Goal: Check status: Check status

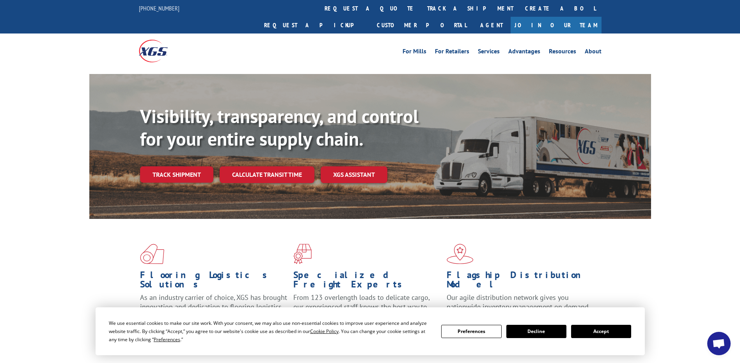
click at [599, 333] on button "Accept" at bounding box center [601, 331] width 60 height 13
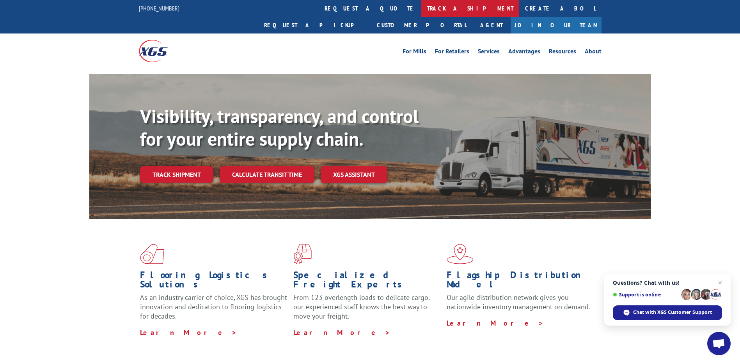
click at [421, 7] on link "track a shipment" at bounding box center [470, 8] width 98 height 17
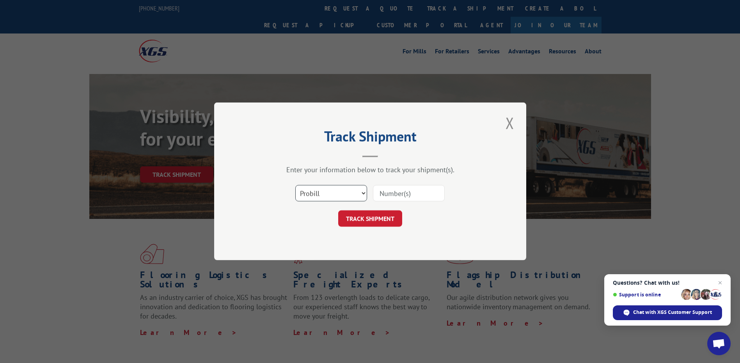
click at [353, 193] on select "Select category... Probill BOL PO" at bounding box center [331, 194] width 72 height 16
select select "po"
click at [295, 186] on select "Select category... Probill BOL PO" at bounding box center [331, 194] width 72 height 16
click at [411, 195] on input at bounding box center [409, 194] width 72 height 16
paste input "06488582"
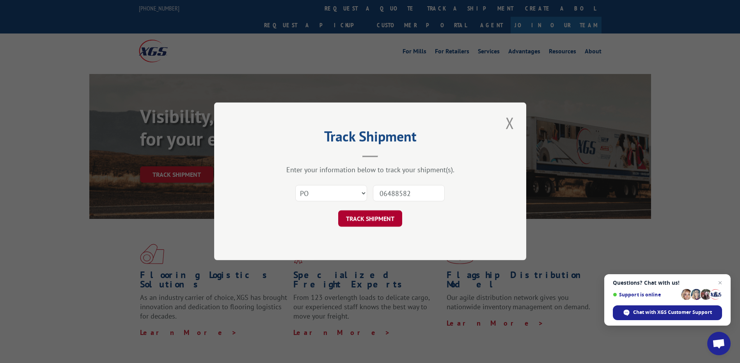
type input "06488582"
click at [390, 216] on button "TRACK SHIPMENT" at bounding box center [370, 219] width 64 height 16
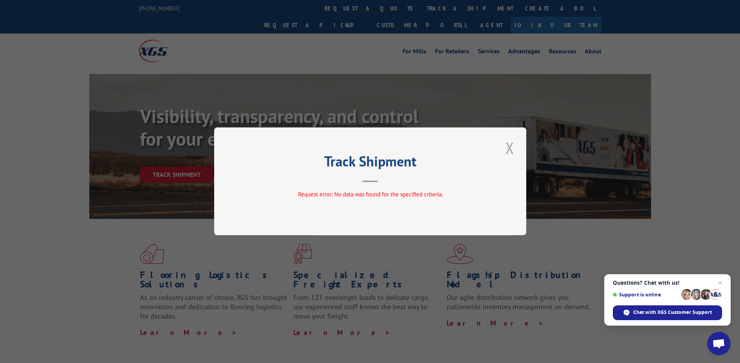
click at [509, 151] on button "Close modal" at bounding box center [509, 147] width 13 height 21
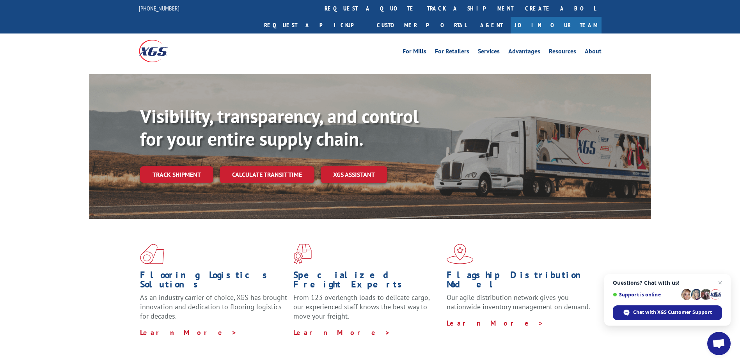
click at [421, 9] on link "track a shipment" at bounding box center [470, 8] width 98 height 17
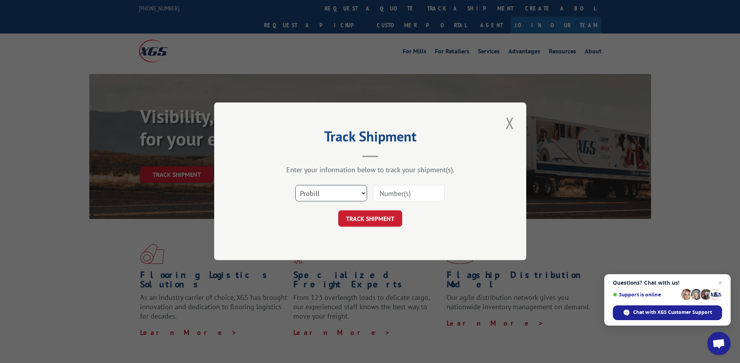
click at [351, 187] on select "Select category... Probill BOL PO" at bounding box center [331, 194] width 72 height 16
select select "po"
click at [295, 186] on select "Select category... Probill BOL PO" at bounding box center [331, 194] width 72 height 16
click at [385, 195] on input at bounding box center [409, 194] width 72 height 16
paste input "06488582"
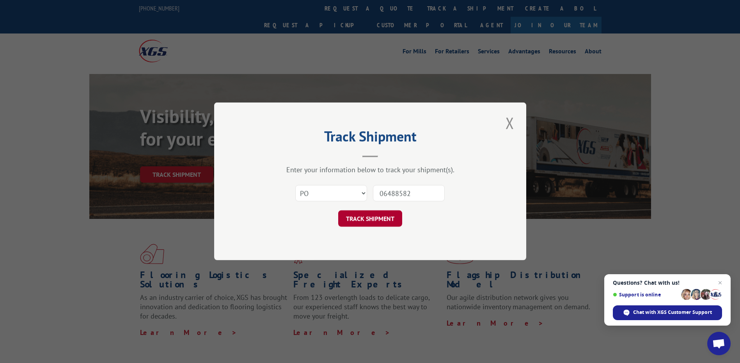
type input "06488582"
click at [388, 220] on button "TRACK SHIPMENT" at bounding box center [370, 219] width 64 height 16
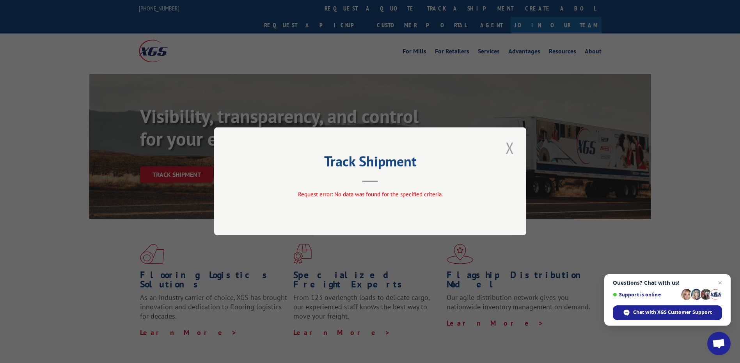
click at [514, 154] on button "Close modal" at bounding box center [509, 147] width 13 height 21
